Goal: Information Seeking & Learning: Learn about a topic

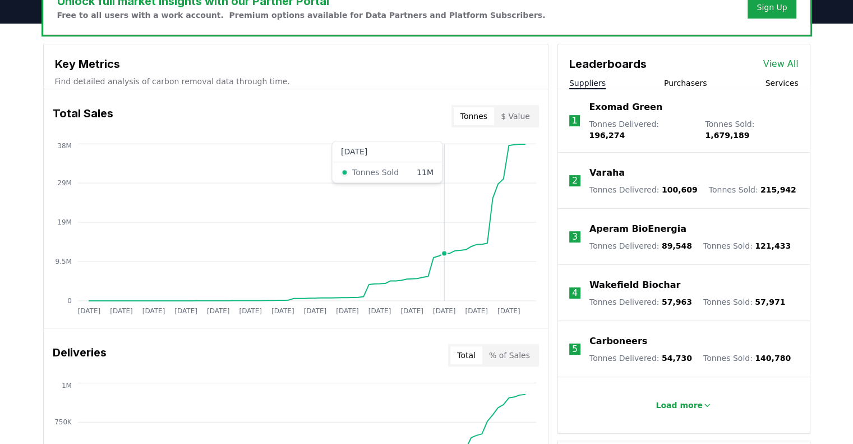
scroll to position [359, 0]
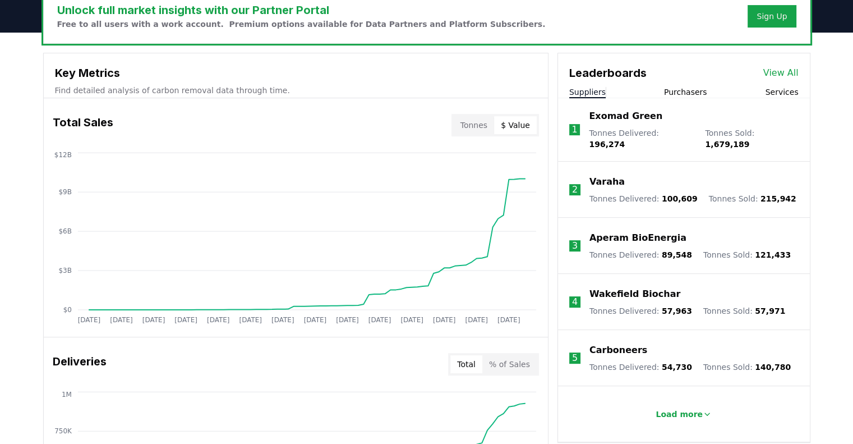
click at [513, 118] on button "$ Value" at bounding box center [515, 125] width 43 height 18
click at [412, 93] on p "Find detailed analysis of carbon removal data through time." at bounding box center [296, 90] width 482 height 11
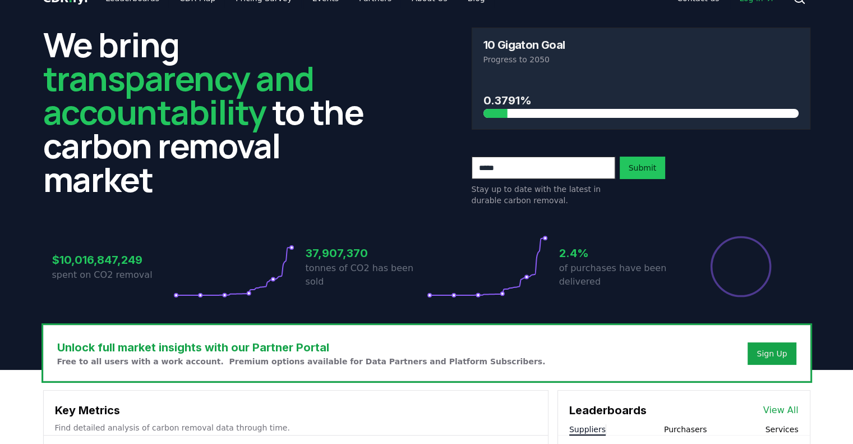
scroll to position [0, 0]
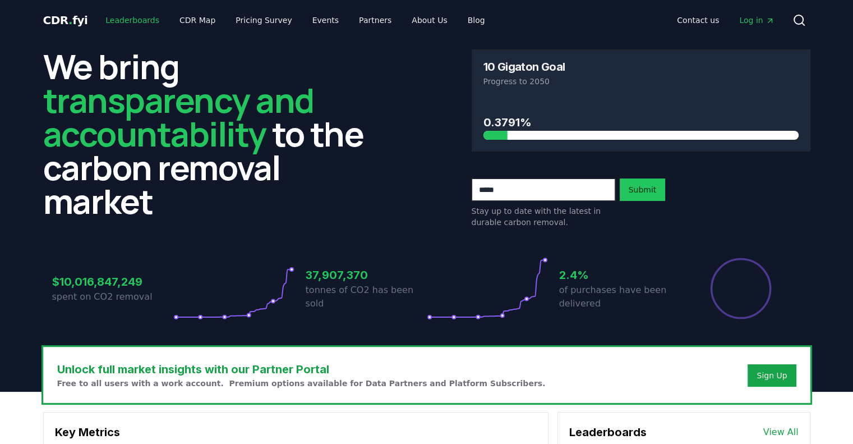
click at [116, 21] on link "Leaderboards" at bounding box center [133, 20] width 72 height 20
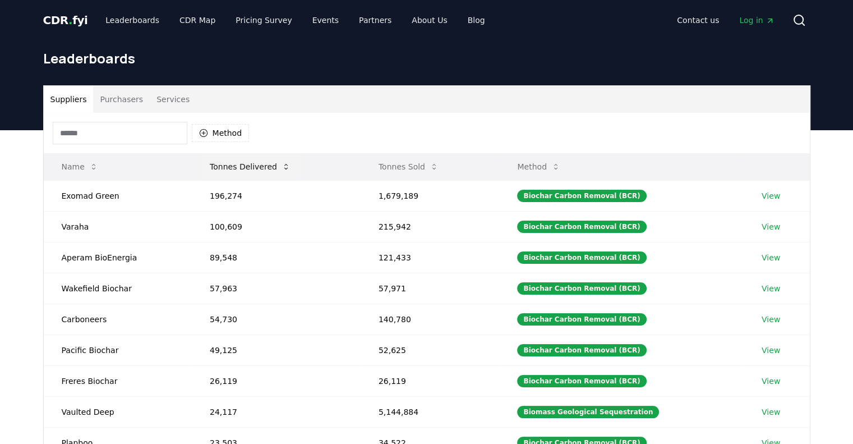
click at [240, 170] on button "Tonnes Delivered" at bounding box center [250, 166] width 99 height 22
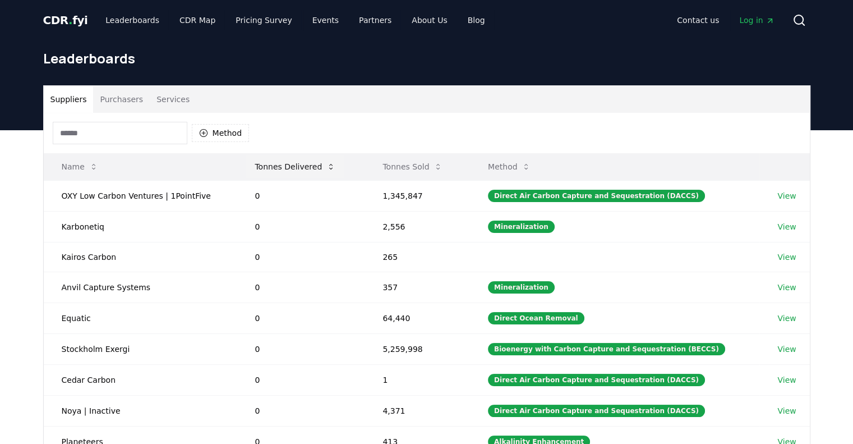
click at [309, 162] on button "Tonnes Delivered" at bounding box center [295, 166] width 99 height 22
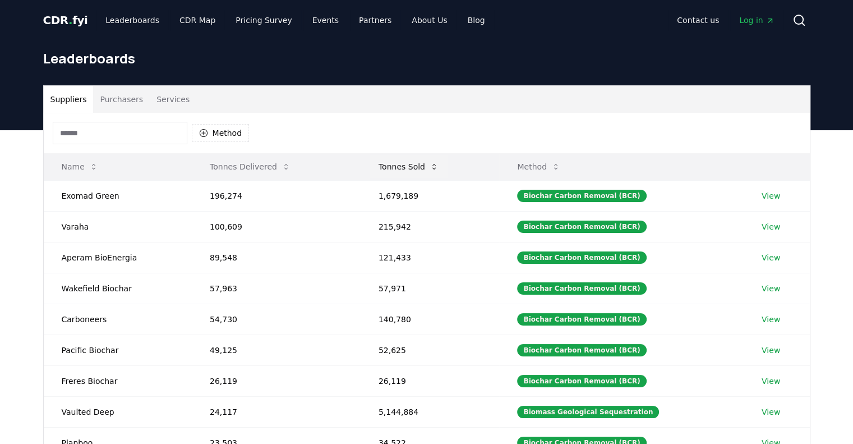
click at [389, 168] on button "Tonnes Sold" at bounding box center [409, 166] width 78 height 22
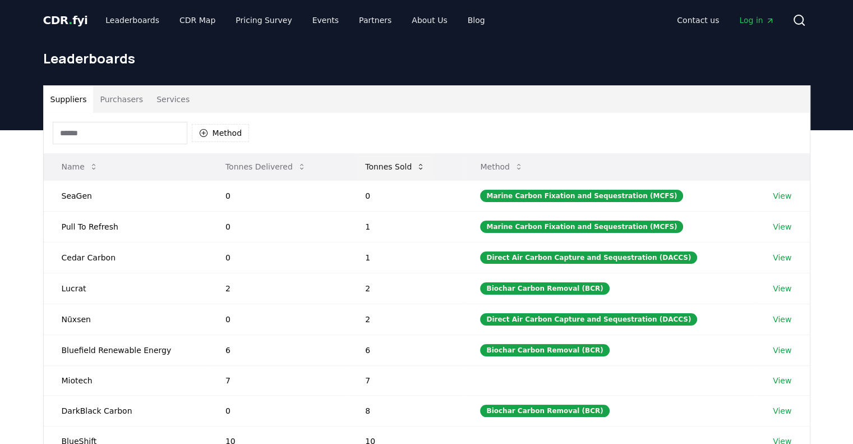
click at [389, 168] on button "Tonnes Sold" at bounding box center [395, 166] width 78 height 22
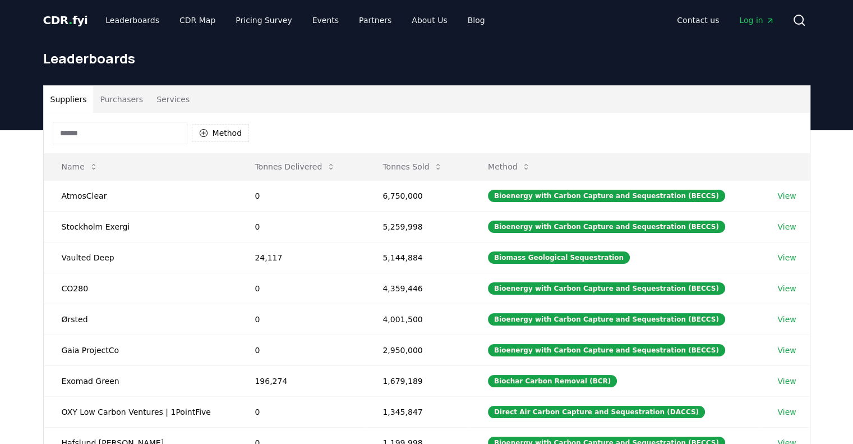
click at [136, 136] on input at bounding box center [120, 133] width 135 height 22
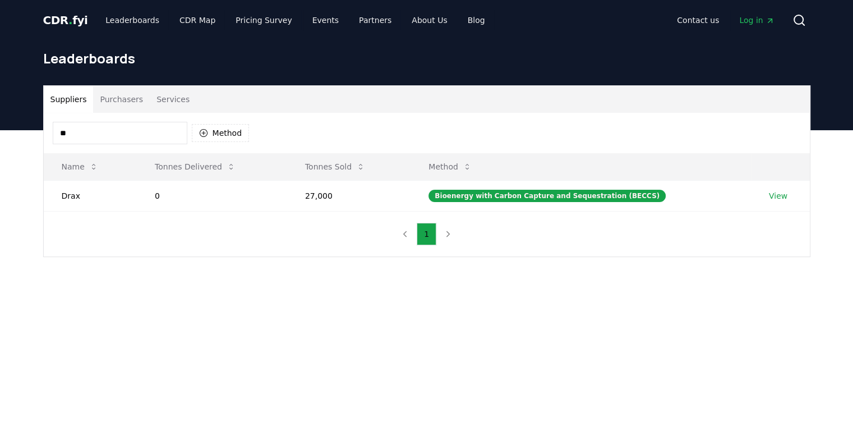
type input "*"
type input "***"
click at [770, 195] on link "View" at bounding box center [778, 195] width 19 height 11
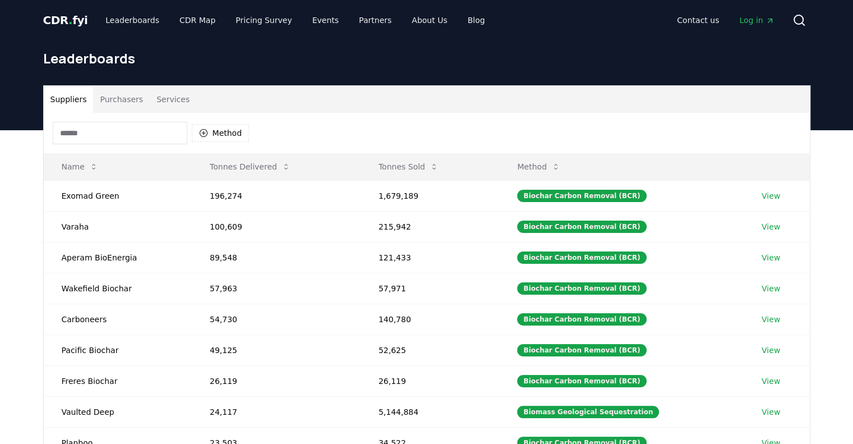
click at [127, 130] on input at bounding box center [120, 133] width 135 height 22
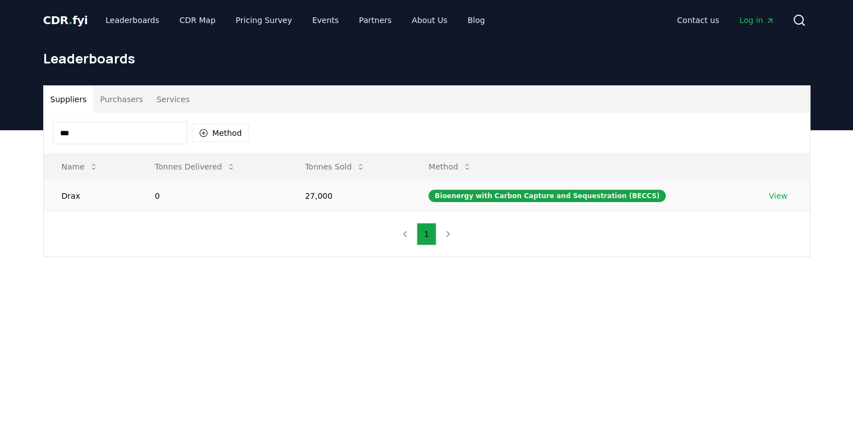
type input "***"
click at [778, 196] on link "View" at bounding box center [778, 195] width 19 height 11
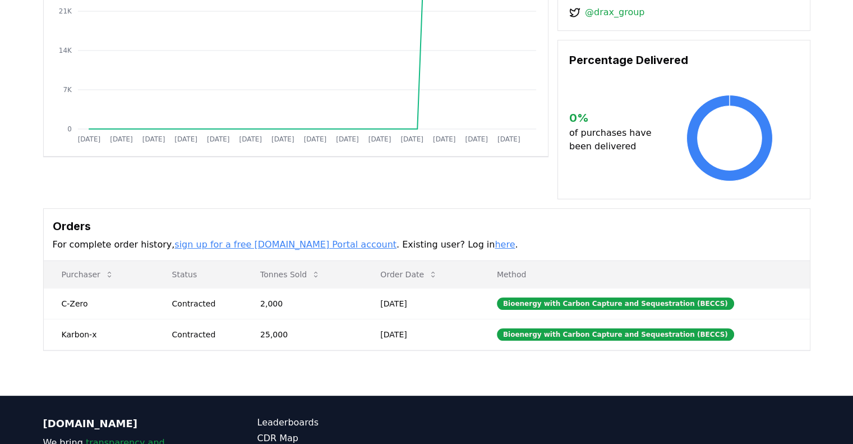
scroll to position [173, 0]
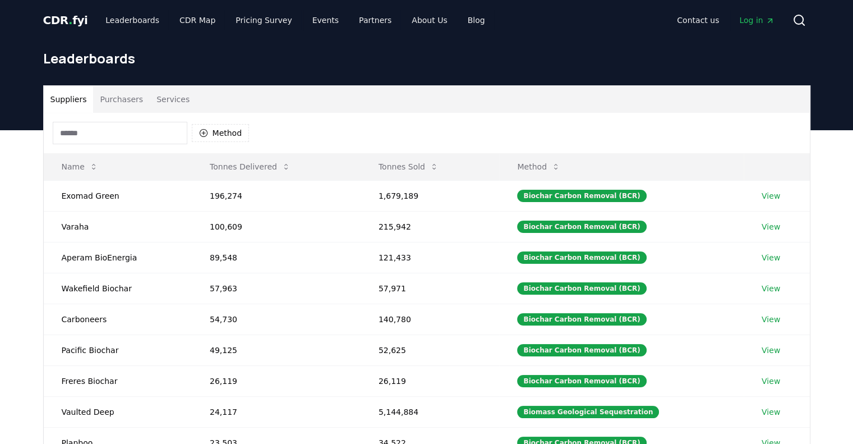
click at [110, 140] on input at bounding box center [120, 133] width 135 height 22
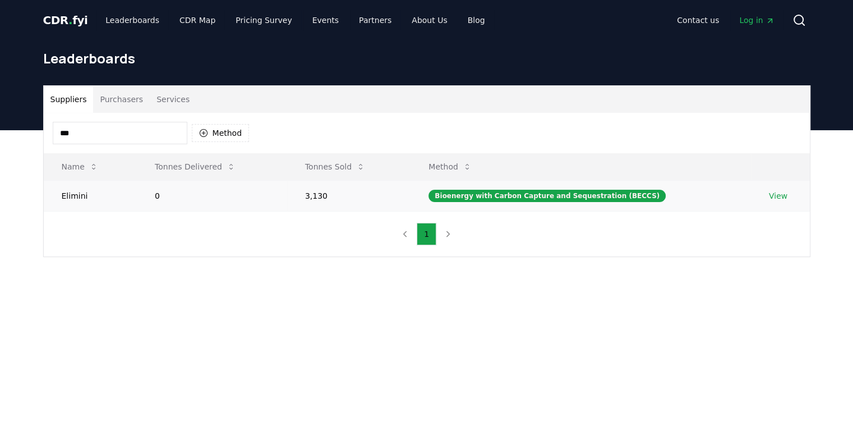
type input "***"
click at [772, 199] on link "View" at bounding box center [778, 195] width 19 height 11
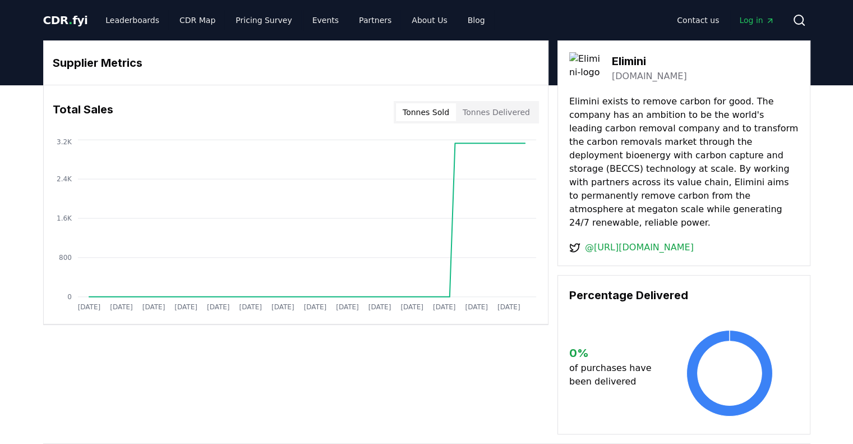
click at [847, 121] on div "Supplier Metrics Total Sales Tonnes Sold Tonnes Delivered [DATE] [DATE] [DATE] …" at bounding box center [426, 388] width 853 height 607
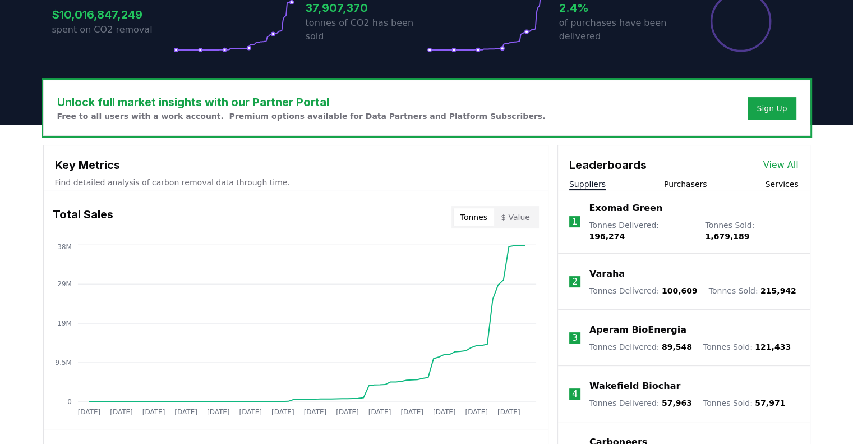
scroll to position [269, 0]
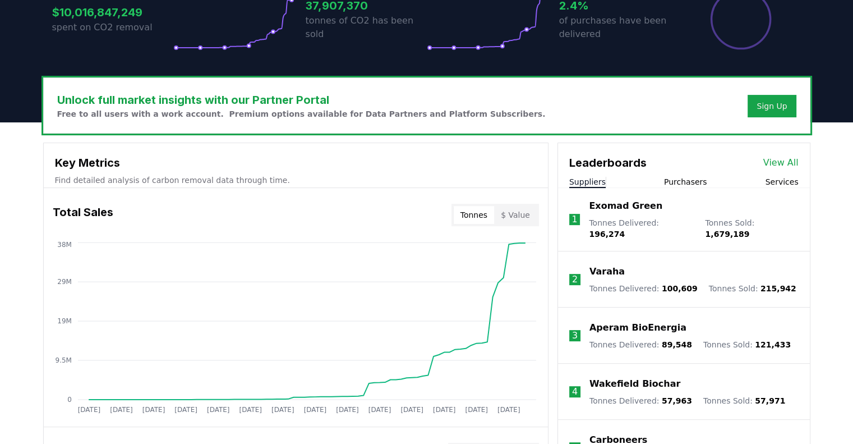
click at [524, 219] on button "$ Value" at bounding box center [515, 215] width 43 height 18
click at [464, 212] on button "Tonnes" at bounding box center [474, 215] width 40 height 18
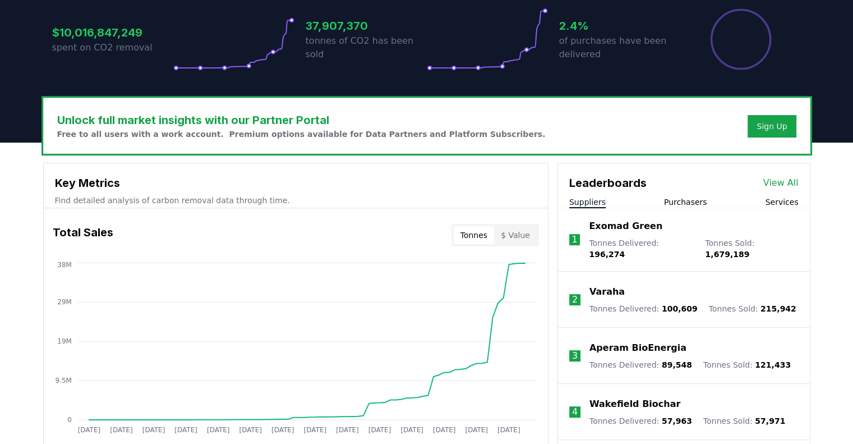
scroll to position [247, 0]
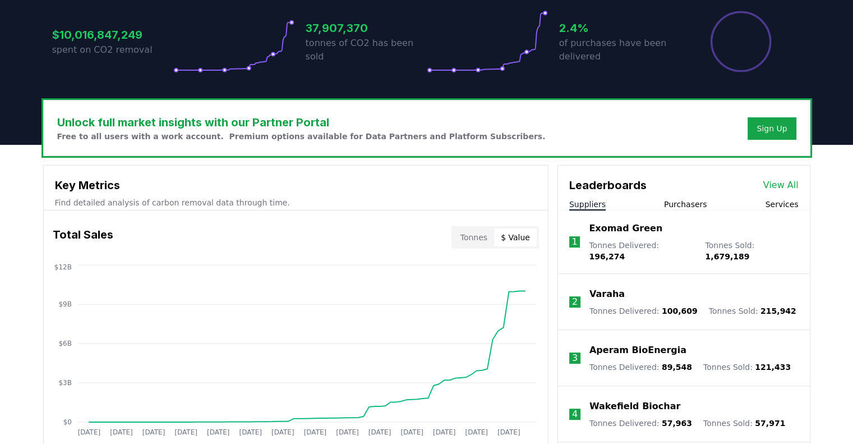
click at [518, 240] on button "$ Value" at bounding box center [515, 237] width 43 height 18
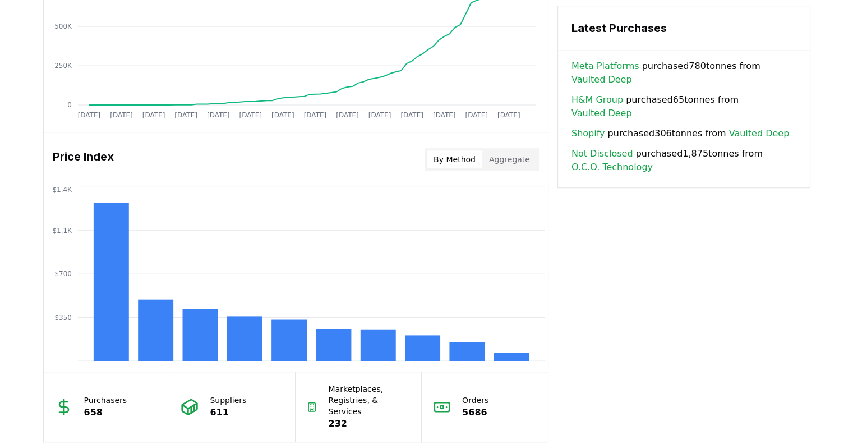
scroll to position [805, 0]
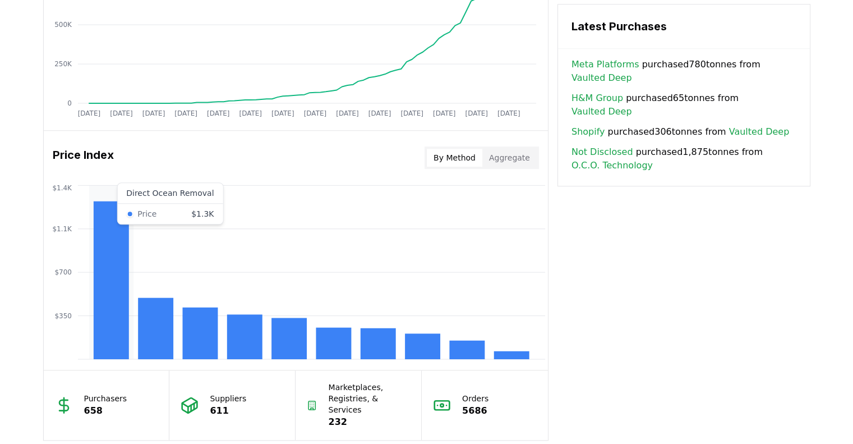
click at [117, 251] on rect at bounding box center [110, 280] width 35 height 158
click at [492, 175] on div "Price Index By Method Aggregate" at bounding box center [296, 157] width 504 height 40
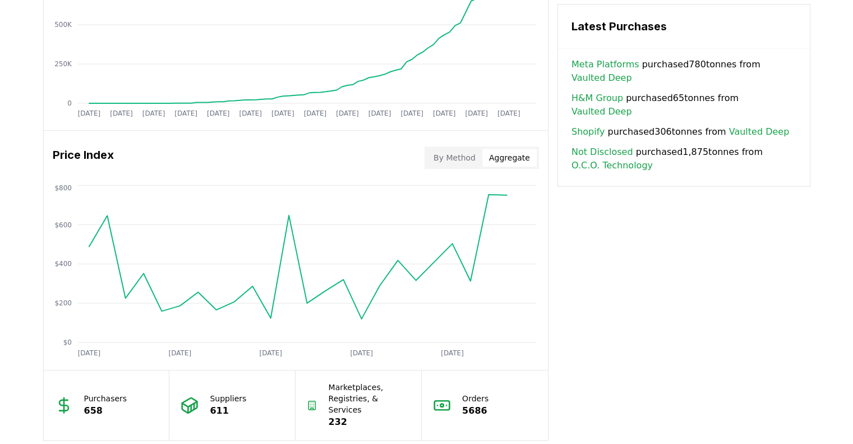
click at [513, 163] on button "Aggregate" at bounding box center [510, 158] width 54 height 18
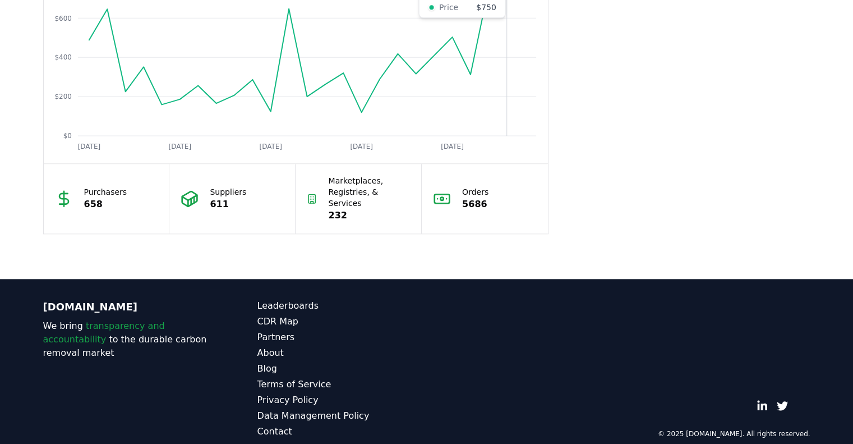
scroll to position [1013, 0]
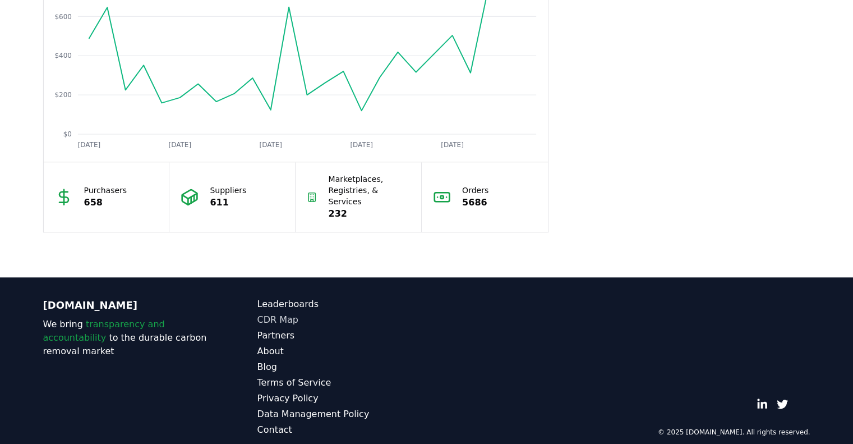
click at [260, 313] on link "CDR Map" at bounding box center [342, 319] width 169 height 13
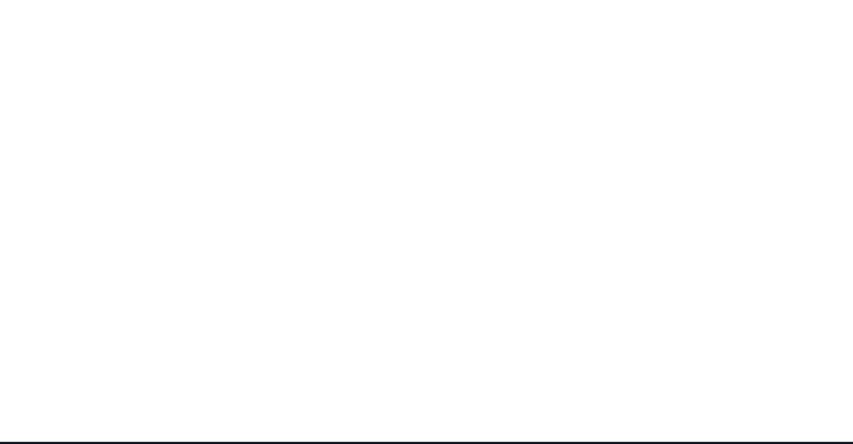
scroll to position [191, 0]
